Goal: Task Accomplishment & Management: Manage account settings

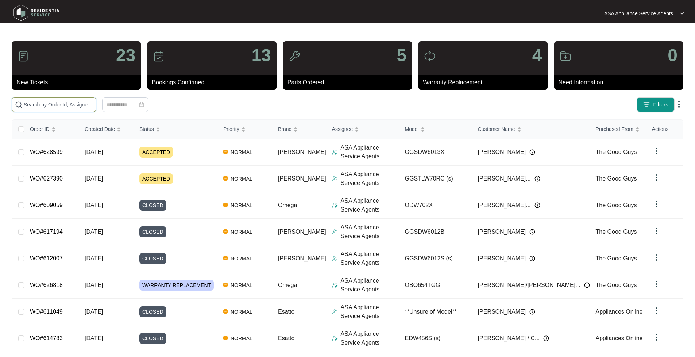
click at [62, 105] on input "text" at bounding box center [58, 105] width 69 height 8
click at [68, 107] on input "text" at bounding box center [58, 105] width 69 height 8
paste input "623104"
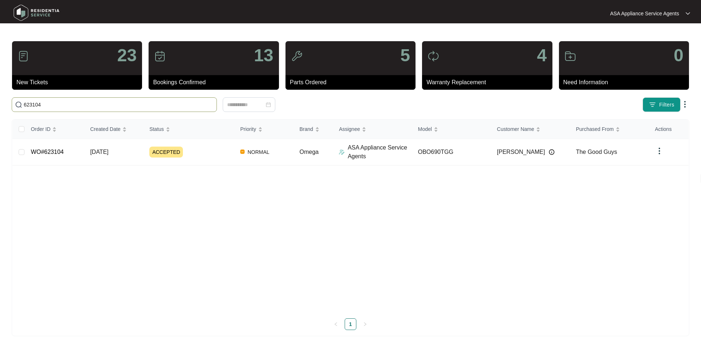
type input "623104"
click at [54, 158] on td "WO#623104" at bounding box center [54, 152] width 59 height 27
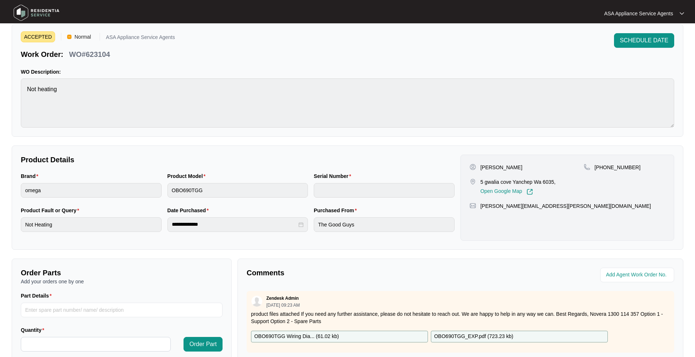
scroll to position [36, 0]
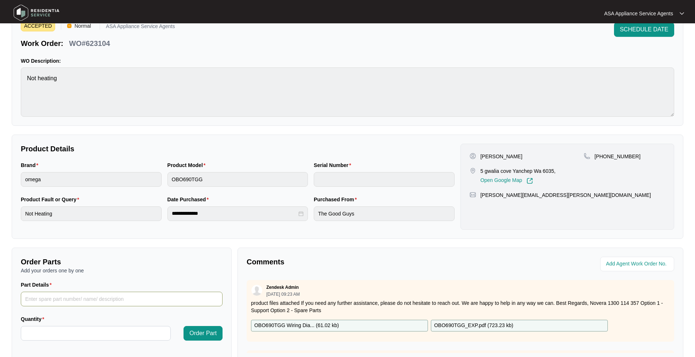
drag, startPoint x: 63, startPoint y: 303, endPoint x: 61, endPoint y: 299, distance: 4.3
click at [61, 301] on input "Part Details" at bounding box center [122, 299] width 202 height 15
paste input "20.00 - V32036509 1 RING TUBULAR HEATING ELEMENT(230V,2000W)"
type input "20.00 - V32036509 1 RING TUBULAR HEATING ELEMENT(230V,2000W)"
click at [55, 331] on input "Quantity" at bounding box center [95, 334] width 149 height 14
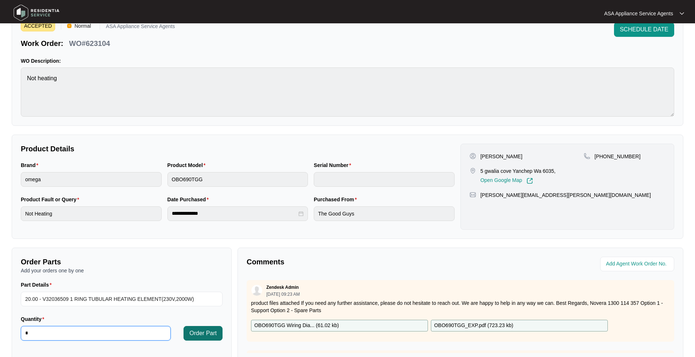
type input "*"
click at [202, 336] on span "Order Part" at bounding box center [202, 333] width 27 height 9
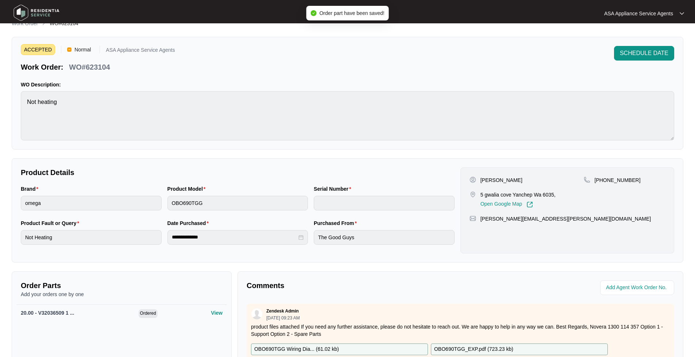
scroll to position [0, 0]
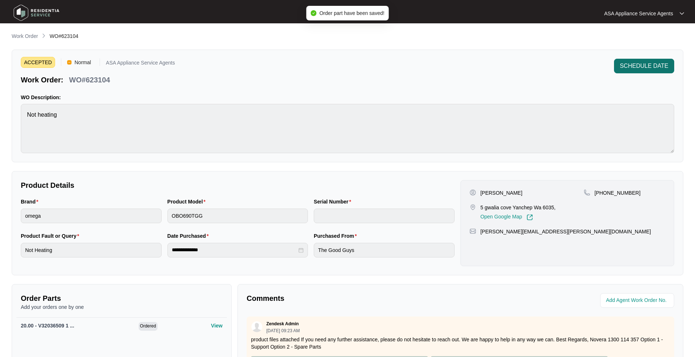
click at [655, 68] on span "SCHEDULE DATE" at bounding box center [644, 66] width 49 height 9
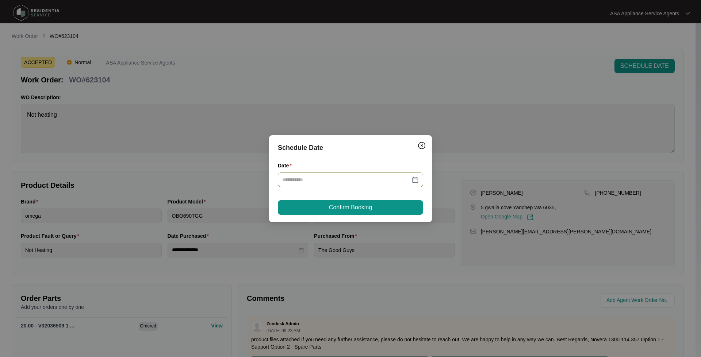
click at [415, 178] on div at bounding box center [350, 180] width 136 height 8
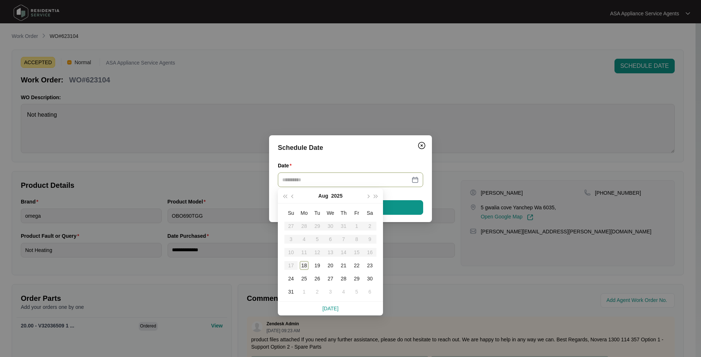
type input "**********"
click at [305, 263] on div "18" at bounding box center [304, 265] width 9 height 9
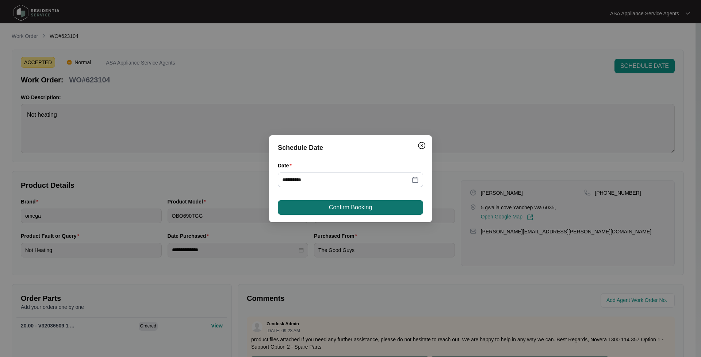
click at [344, 201] on button "Confirm Booking" at bounding box center [350, 207] width 145 height 15
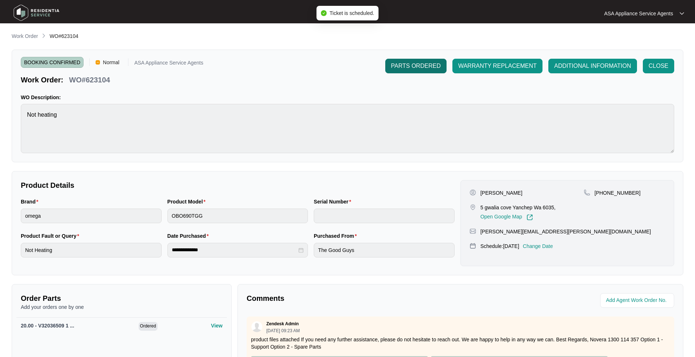
click at [419, 72] on button "PARTS ORDERED" at bounding box center [415, 66] width 61 height 15
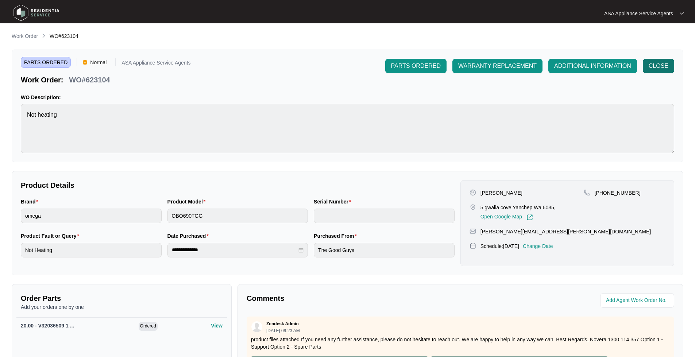
click at [667, 65] on span "CLOSE" at bounding box center [659, 66] width 20 height 9
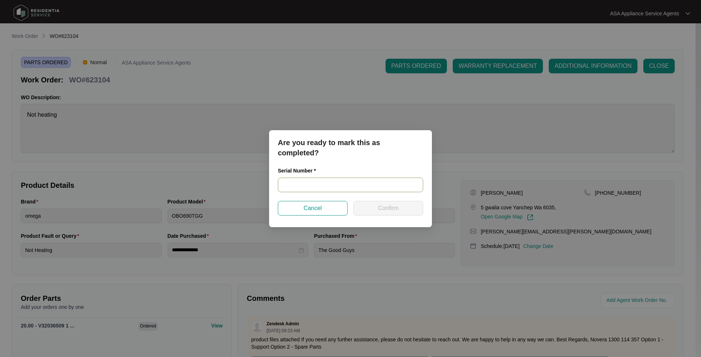
click at [290, 188] on input "text" at bounding box center [350, 185] width 145 height 15
paste input "00738268008241500007"
type input "00738268008241500007"
click at [393, 210] on span "Confirm" at bounding box center [388, 208] width 20 height 9
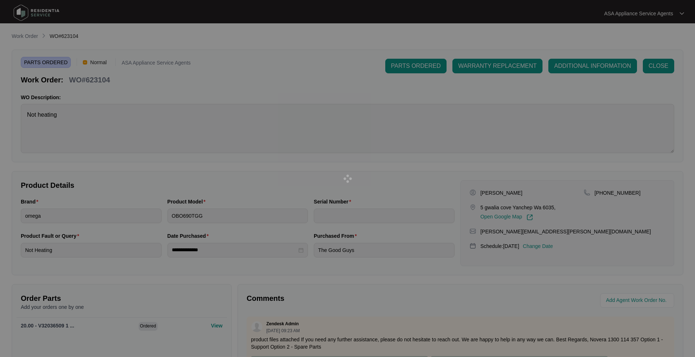
type input "00738268008241500007"
